Goal: Find specific page/section: Find specific page/section

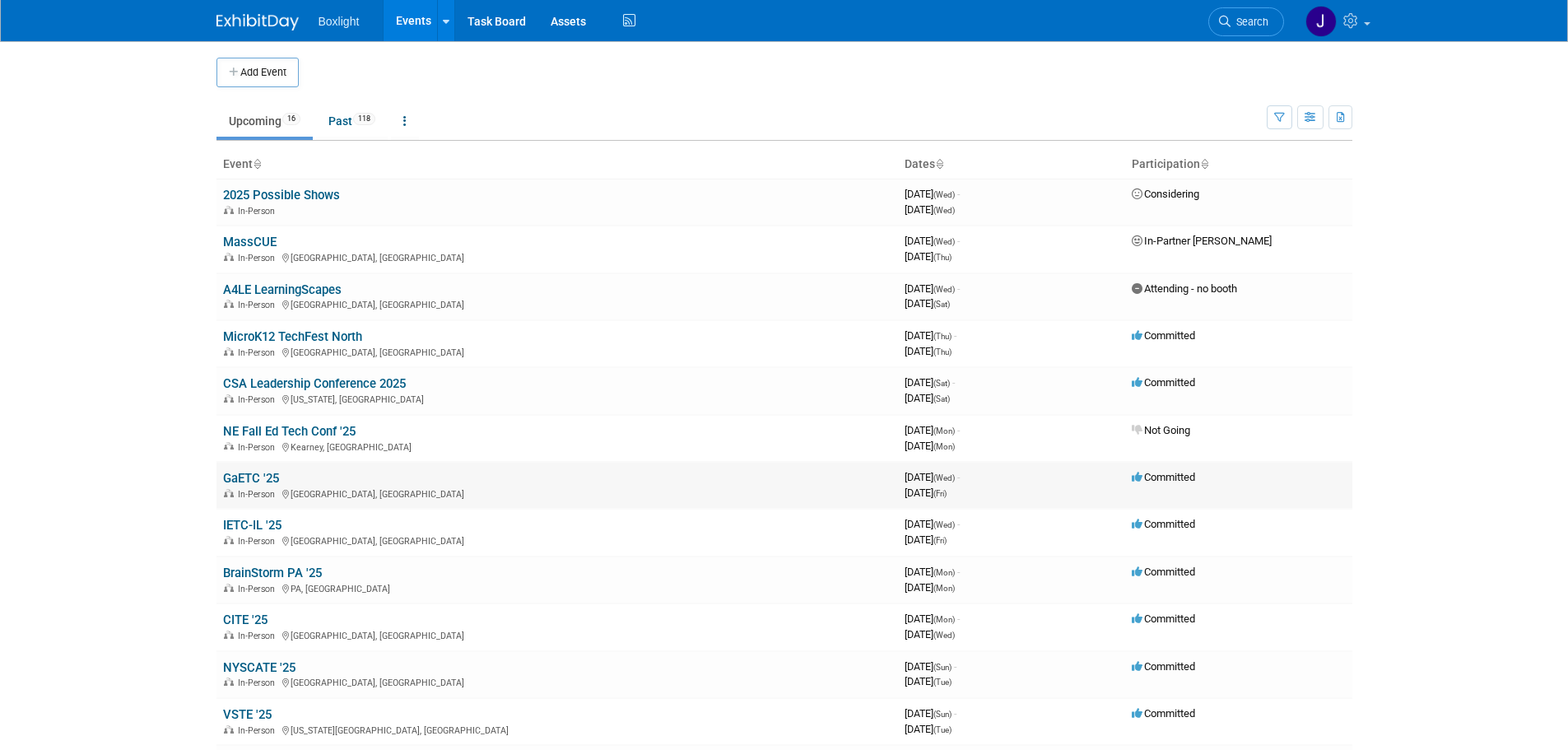
click at [262, 473] on link "GaETC '25" at bounding box center [250, 478] width 56 height 15
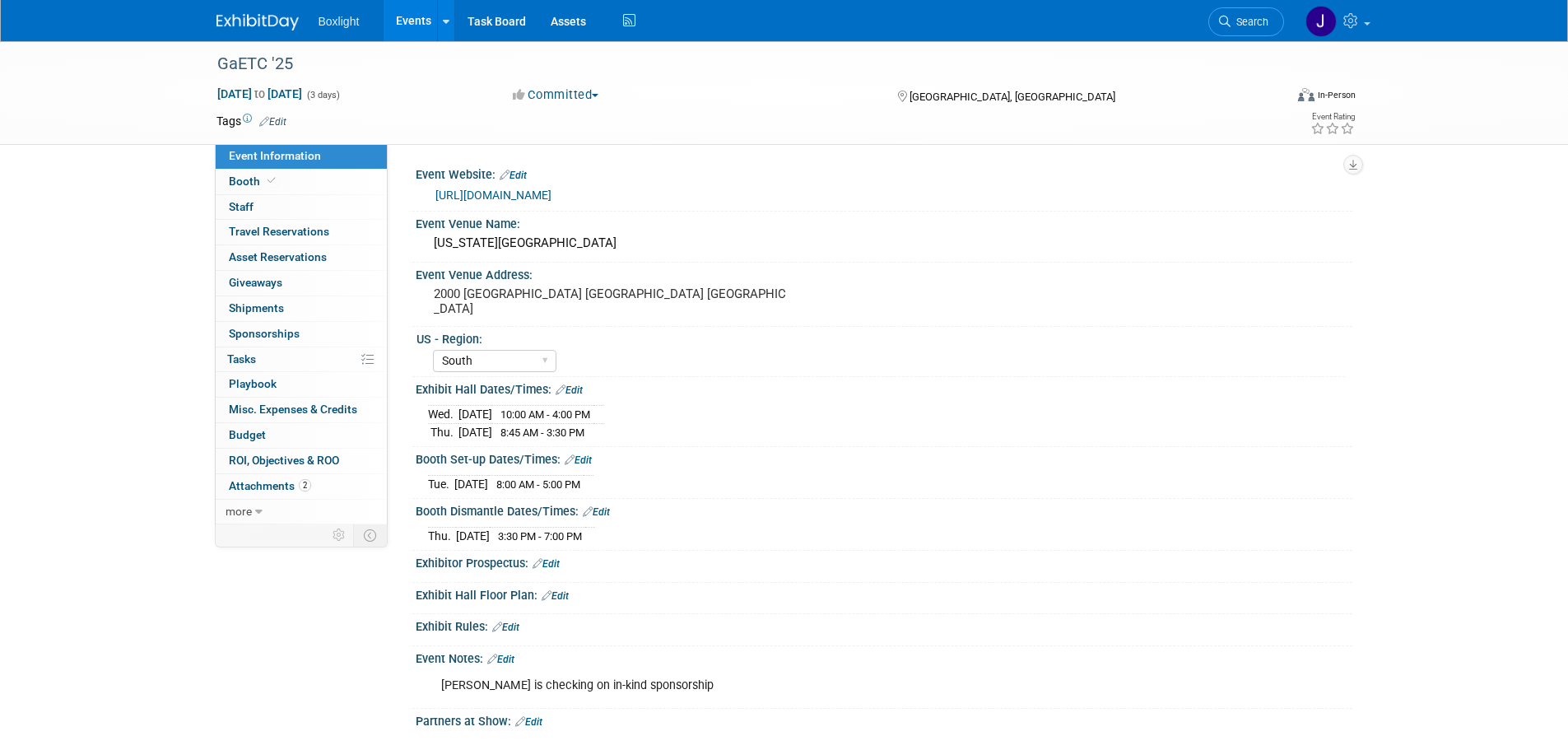
select select "South"
click at [282, 175] on link "Booth" at bounding box center [301, 181] width 171 height 25
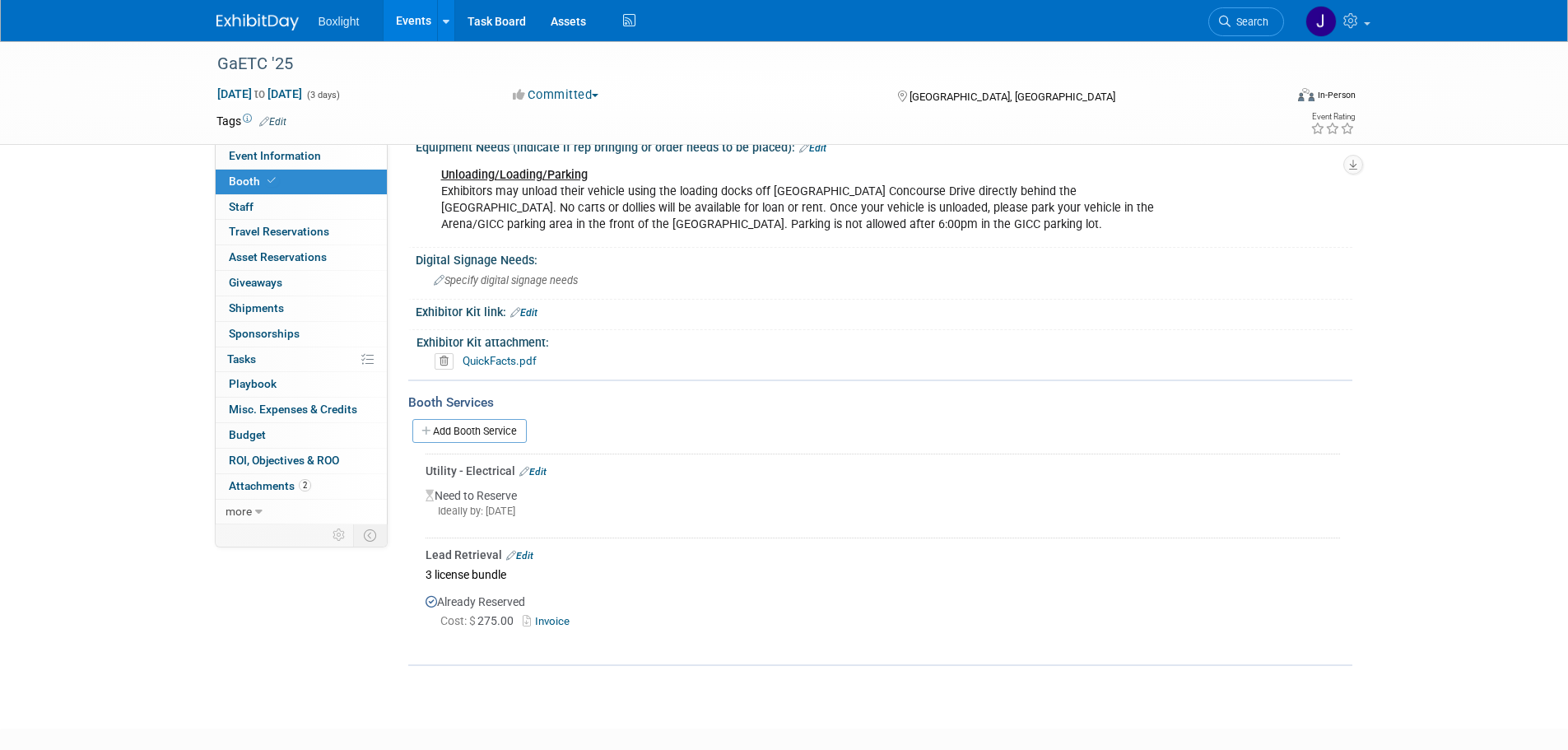
scroll to position [329, 0]
